Goal: Information Seeking & Learning: Learn about a topic

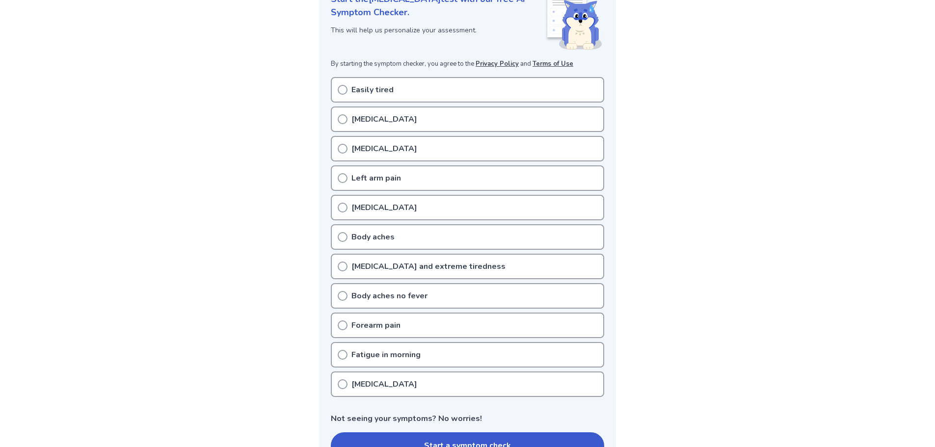
scroll to position [196, 0]
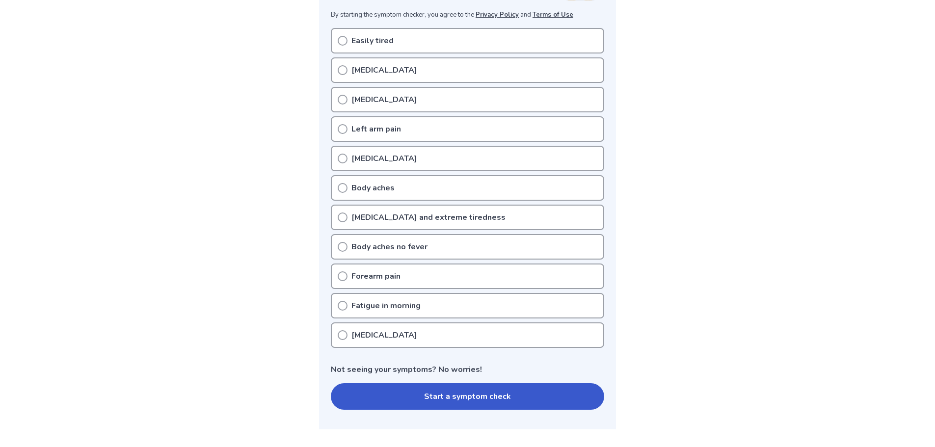
click at [465, 396] on button "Start a symptom check" at bounding box center [467, 396] width 273 height 27
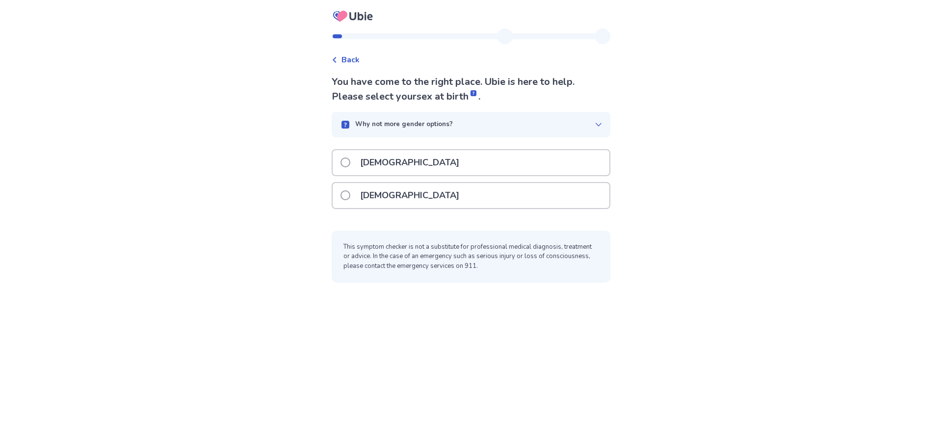
click at [350, 161] on span at bounding box center [346, 163] width 10 height 10
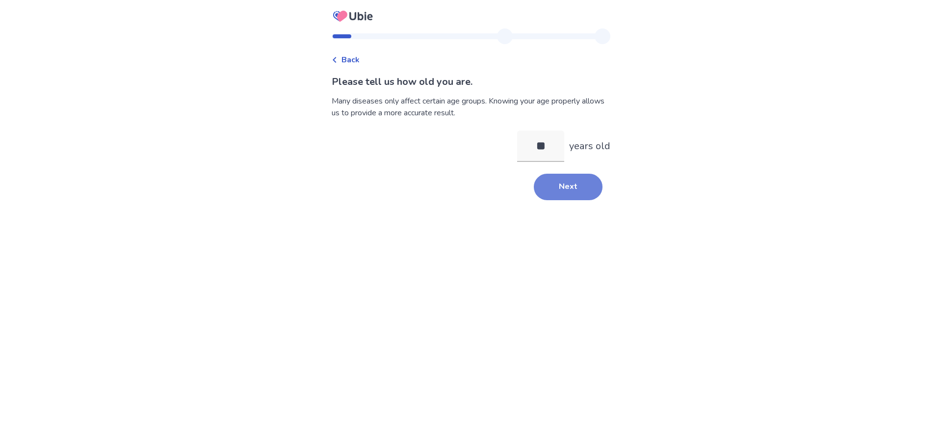
type input "**"
click at [557, 186] on button "Next" at bounding box center [568, 187] width 69 height 27
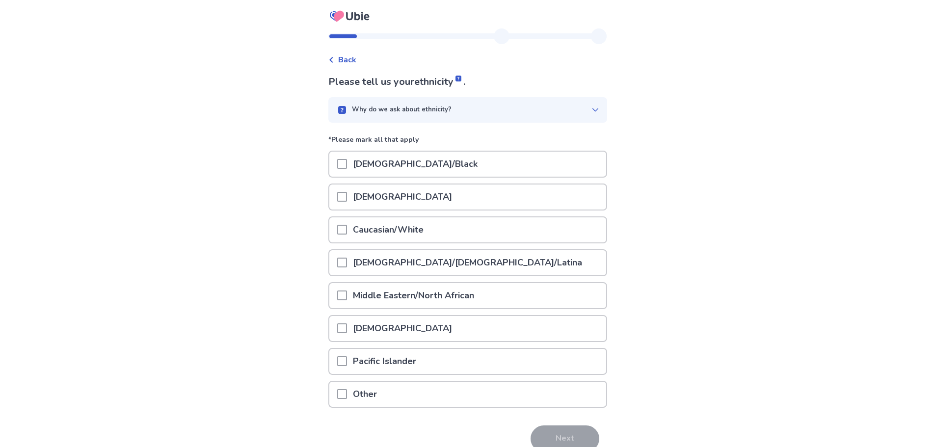
click at [347, 231] on span at bounding box center [342, 230] width 10 height 10
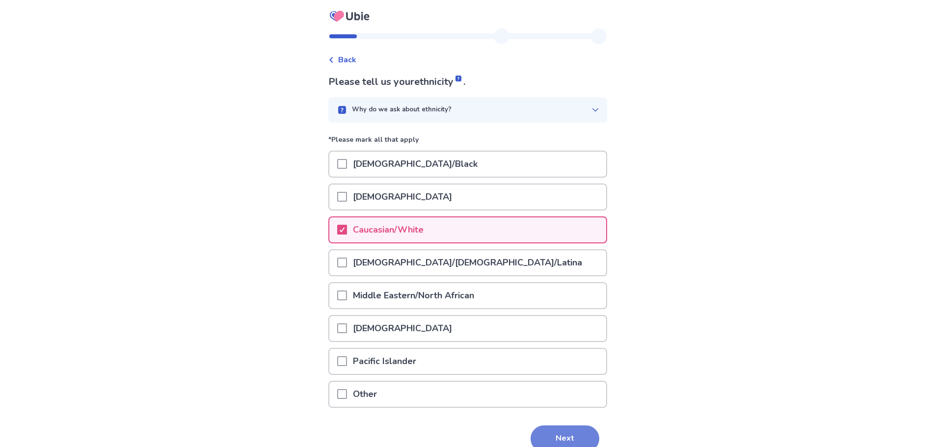
click at [564, 436] on button "Next" at bounding box center [565, 439] width 69 height 27
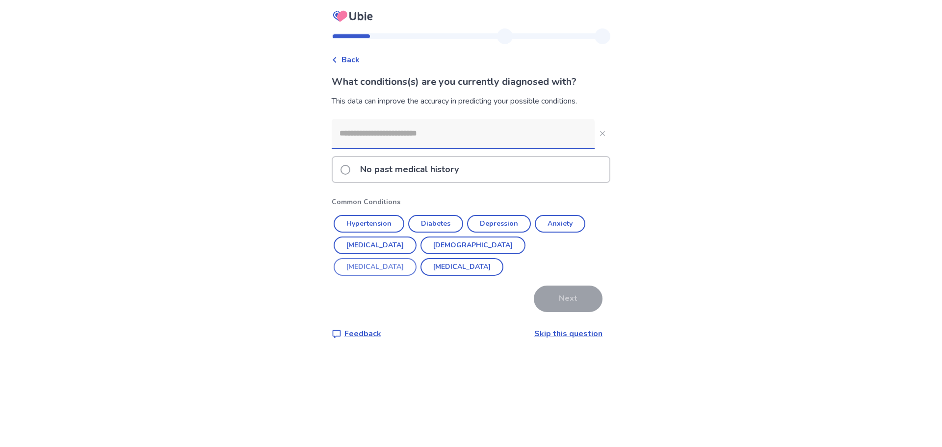
click at [417, 258] on button "Erectile Dysfunction" at bounding box center [375, 267] width 83 height 18
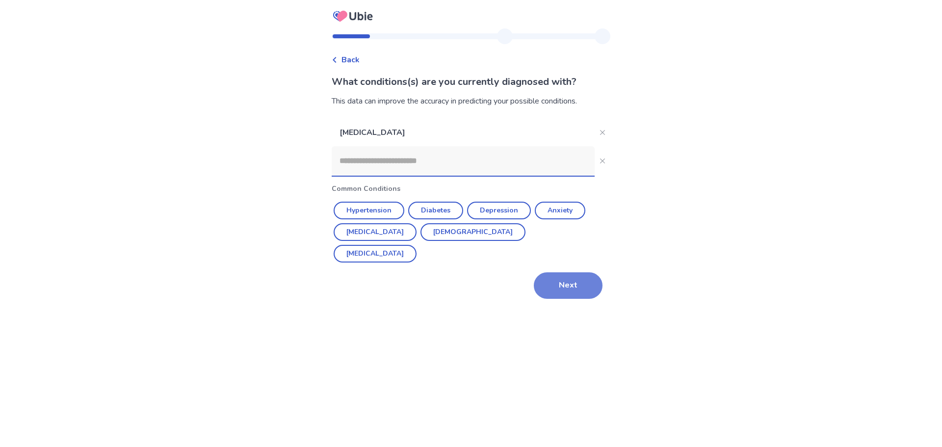
click at [556, 279] on button "Next" at bounding box center [568, 285] width 69 height 27
